Goal: Consume media (video, audio)

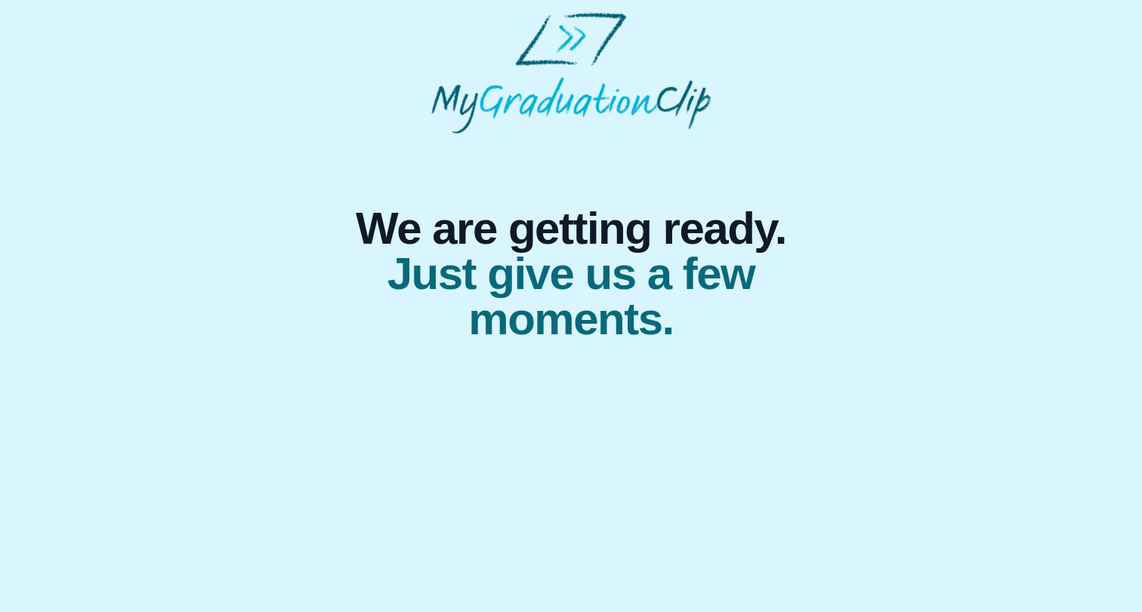
click at [665, 263] on html "We are getting ready. Just give us a few moments." at bounding box center [571, 177] width 1142 height 354
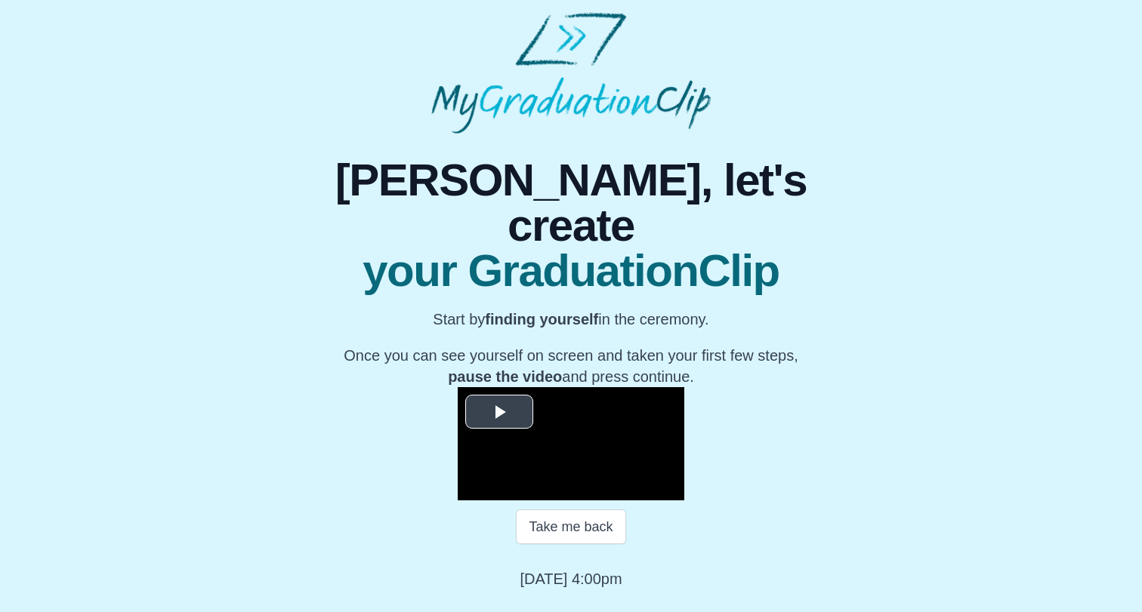
click at [499, 412] on span "Video Player" at bounding box center [499, 412] width 0 height 0
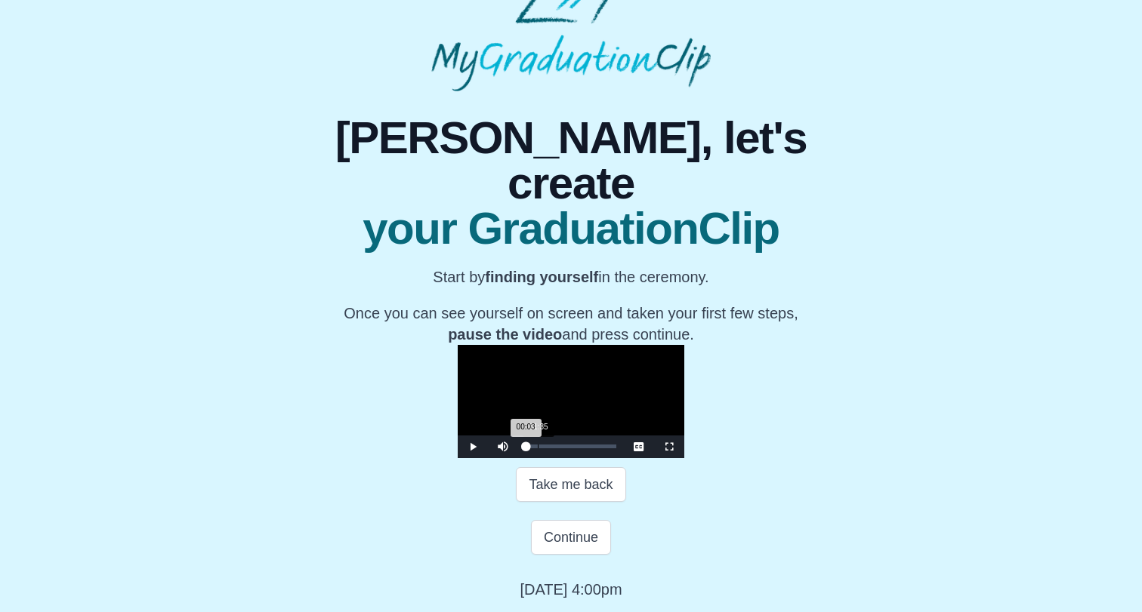
click at [518, 458] on div "Loaded : 0% 01:35 00:03 Progress : 0%" at bounding box center [571, 447] width 106 height 23
drag, startPoint x: 368, startPoint y: 452, endPoint x: 340, endPoint y: 449, distance: 28.1
click at [458, 449] on div "Play Mute Current Time 0:41 / Loaded : 0% 00:00 00:00 Progress : 0% Stream Type…" at bounding box center [571, 447] width 227 height 23
click at [473, 447] on span "Video Player" at bounding box center [473, 447] width 0 height 0
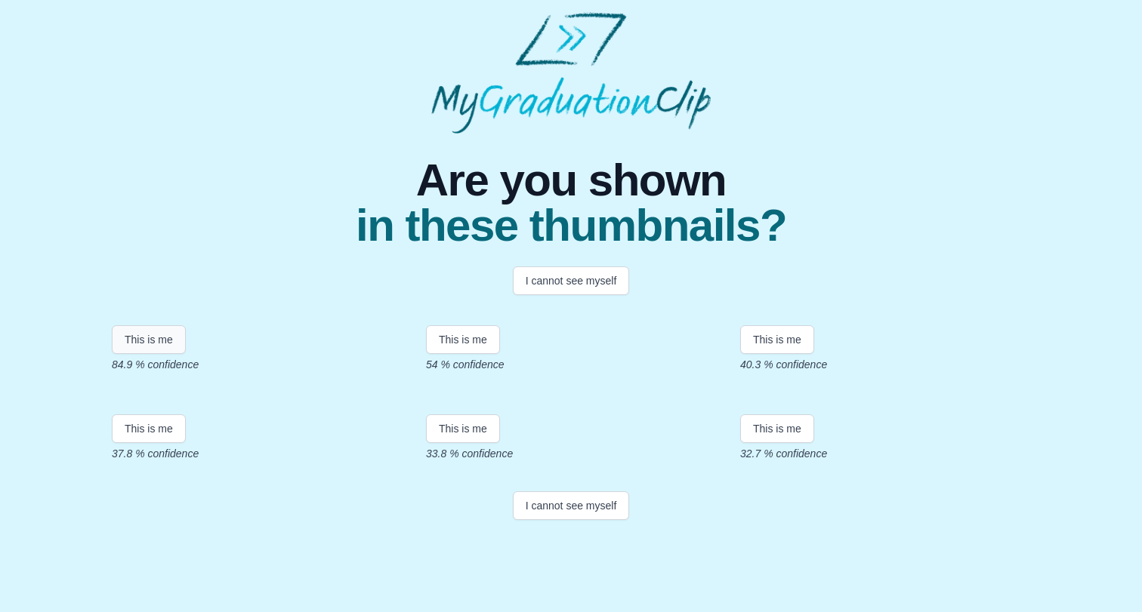
scroll to position [245, 0]
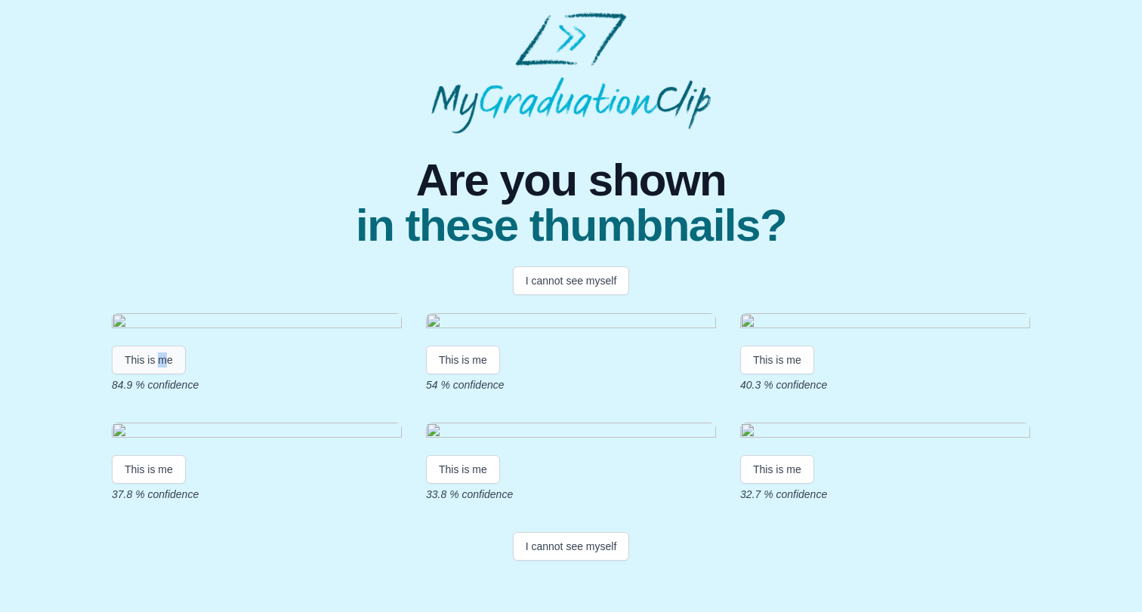
click at [168, 346] on button "This is me" at bounding box center [149, 360] width 74 height 29
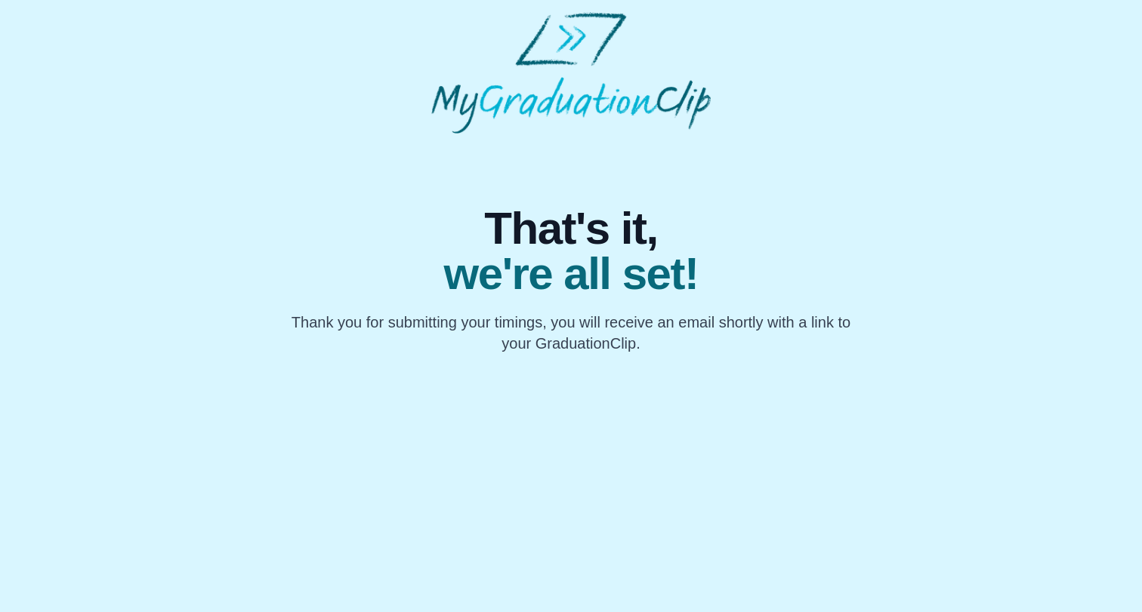
scroll to position [0, 0]
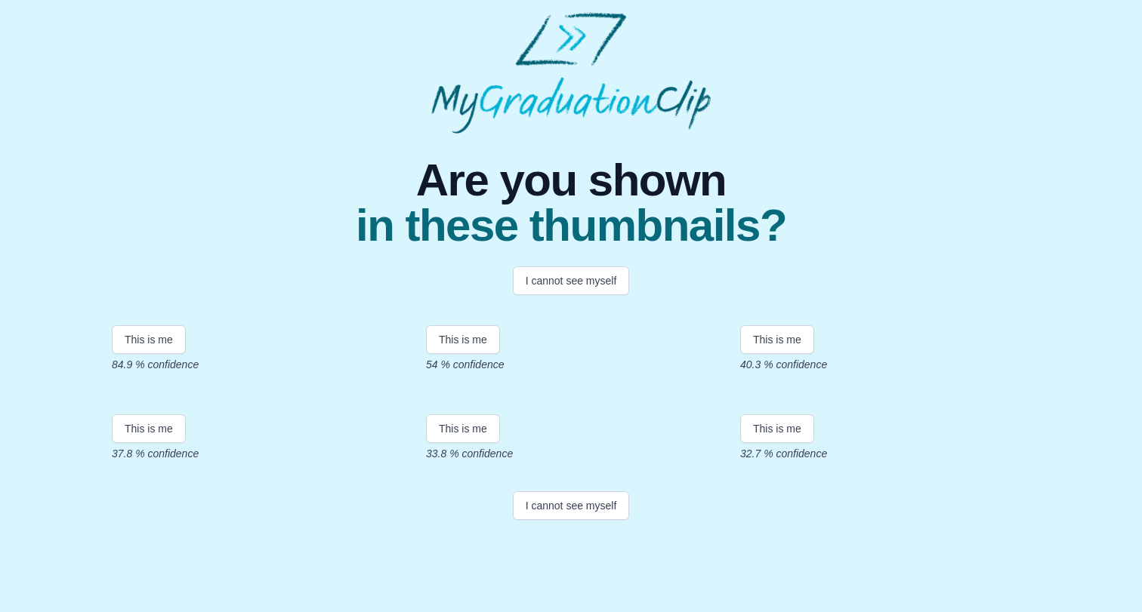
scroll to position [171, 0]
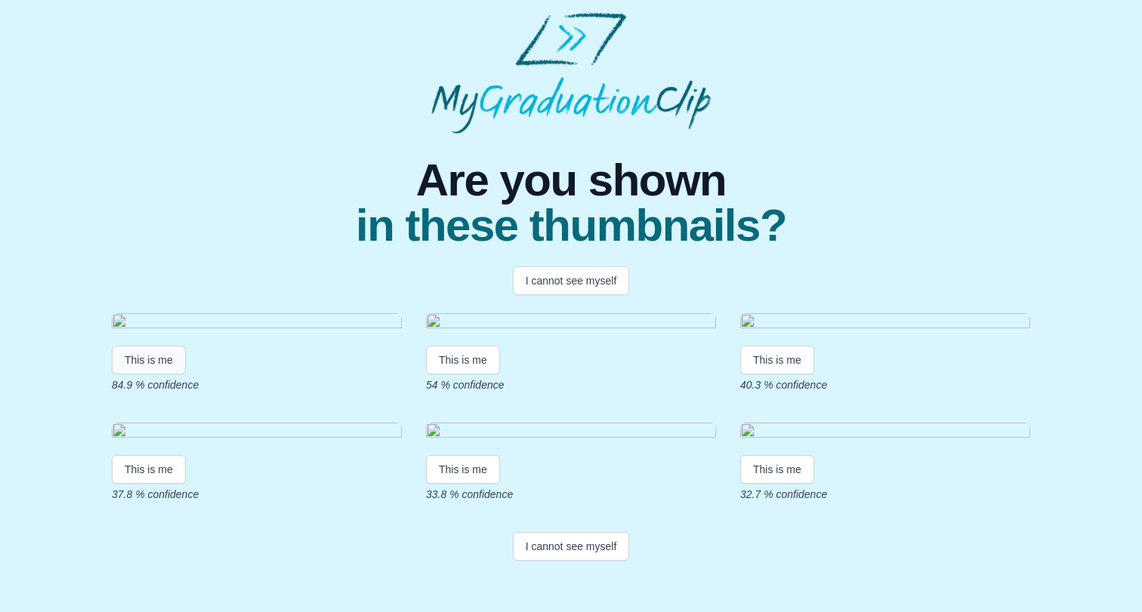
click at [153, 346] on button "This is me" at bounding box center [149, 360] width 74 height 29
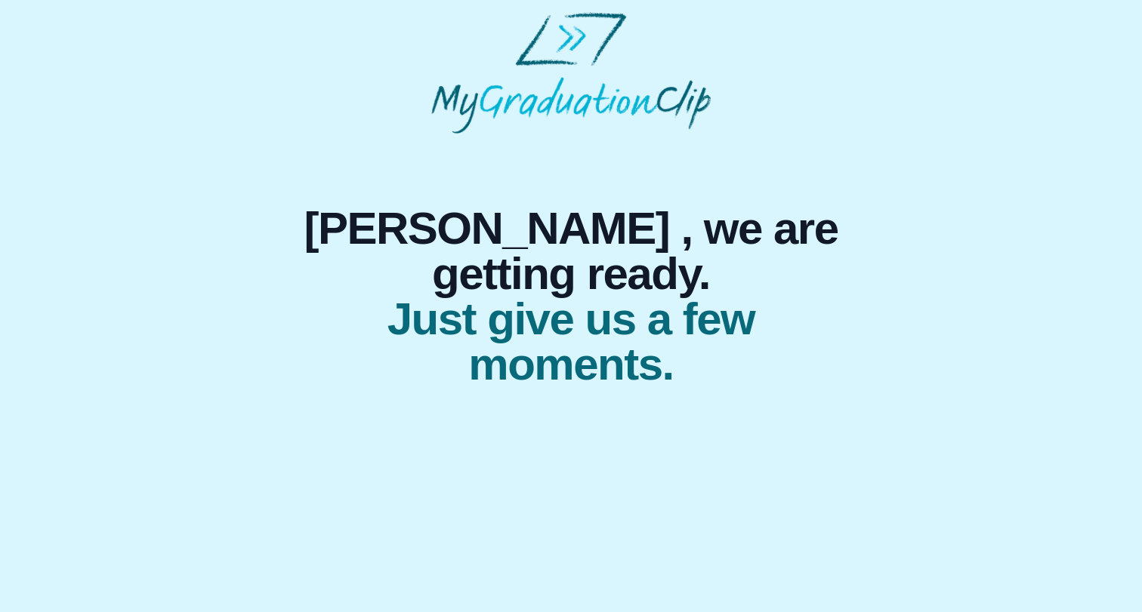
scroll to position [0, 0]
